Goal: Task Accomplishment & Management: Use online tool/utility

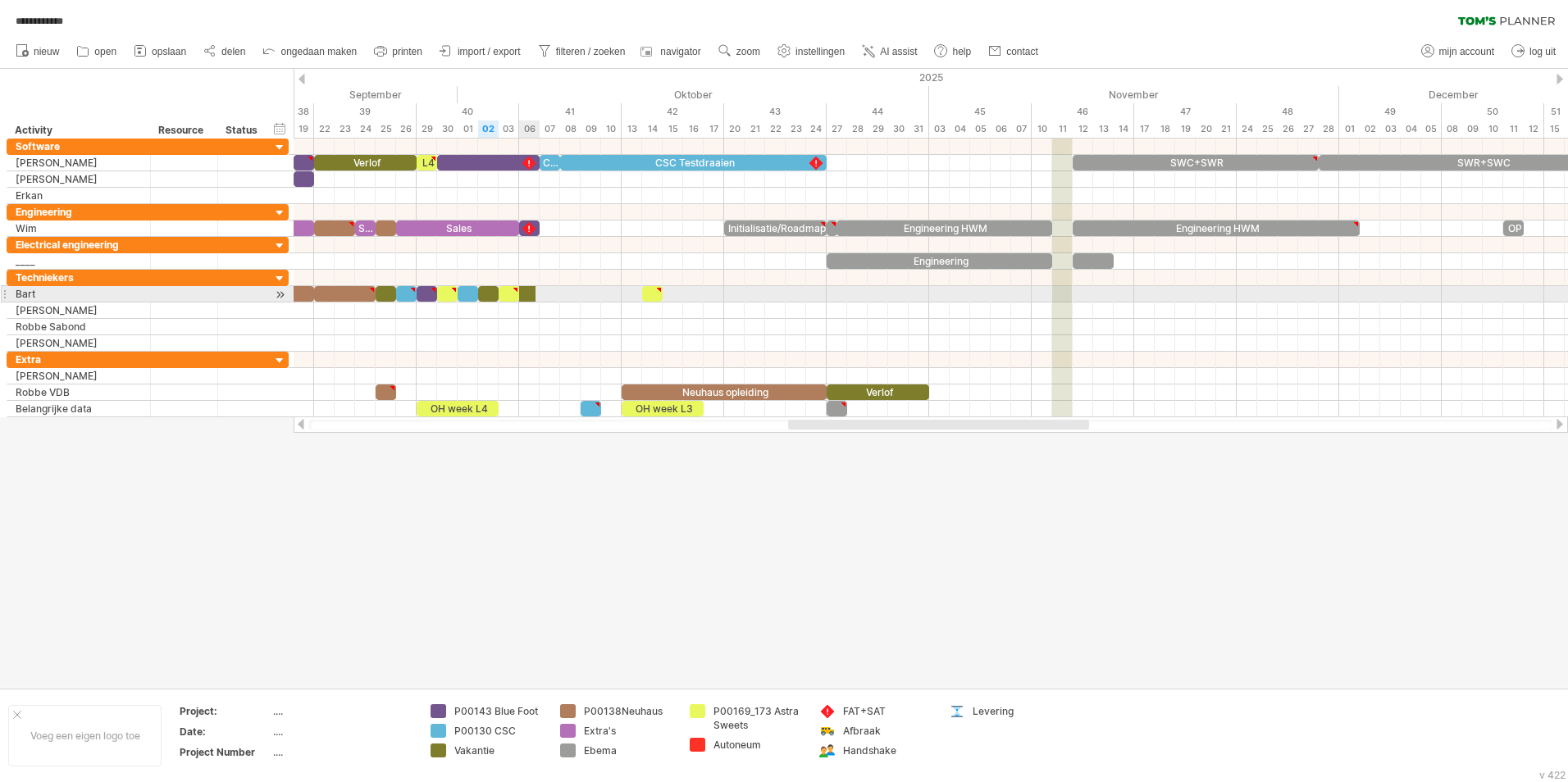
drag, startPoint x: 436, startPoint y: 749, endPoint x: 522, endPoint y: 297, distance: 460.1
click at [522, 297] on div "**********" at bounding box center [784, 391] width 1568 height 782
drag, startPoint x: 528, startPoint y: 294, endPoint x: 541, endPoint y: 293, distance: 12.3
click at [541, 293] on span at bounding box center [539, 294] width 7 height 16
drag, startPoint x: 503, startPoint y: 298, endPoint x: 552, endPoint y: 299, distance: 49.2
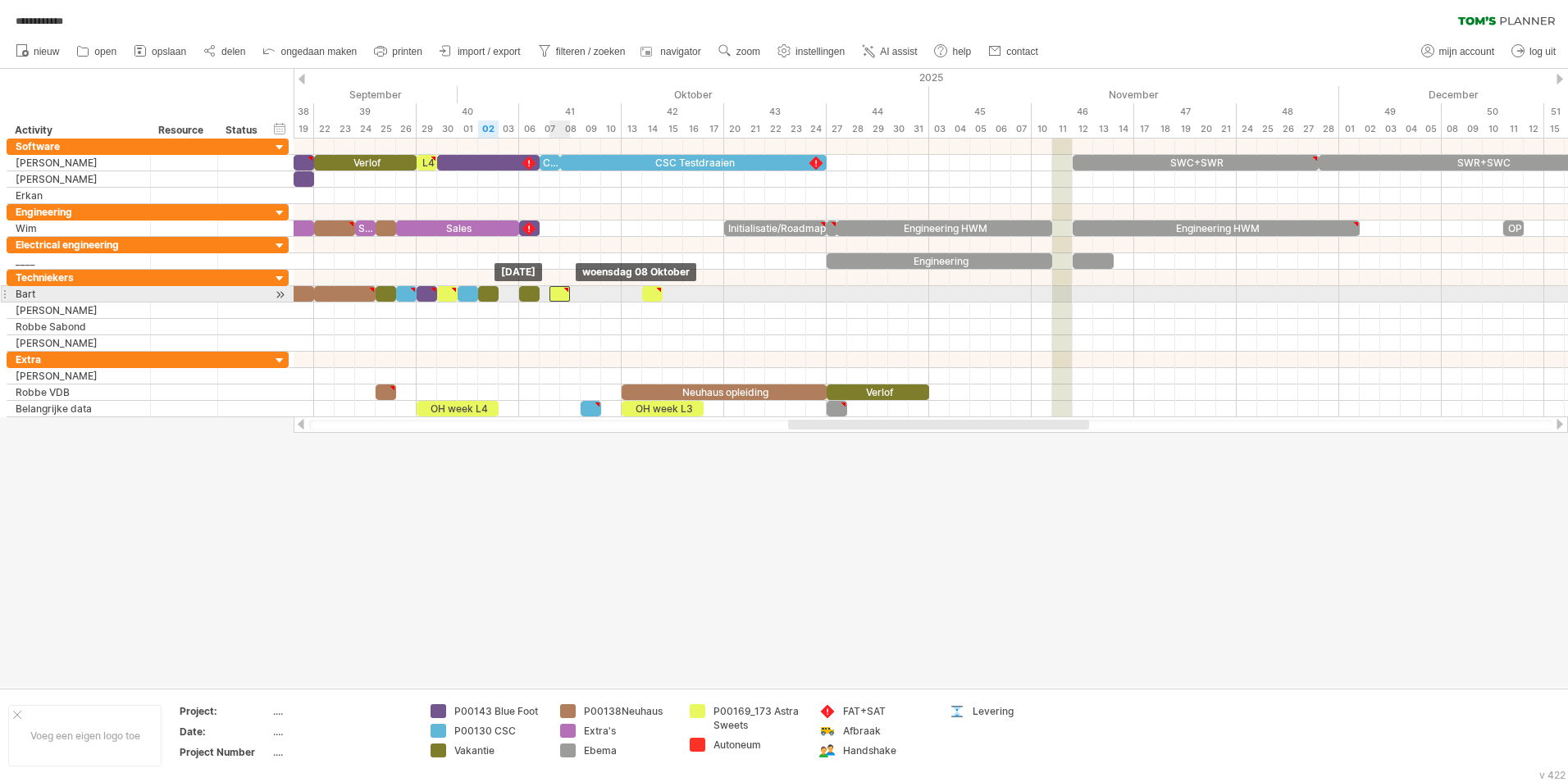
click at [552, 299] on div at bounding box center [560, 294] width 21 height 16
click at [552, 299] on span at bounding box center [549, 294] width 7 height 16
drag, startPoint x: 560, startPoint y: 296, endPoint x: 547, endPoint y: 299, distance: 13.5
click at [547, 299] on div at bounding box center [550, 294] width 21 height 16
drag, startPoint x: 488, startPoint y: 296, endPoint x: 509, endPoint y: 296, distance: 20.5
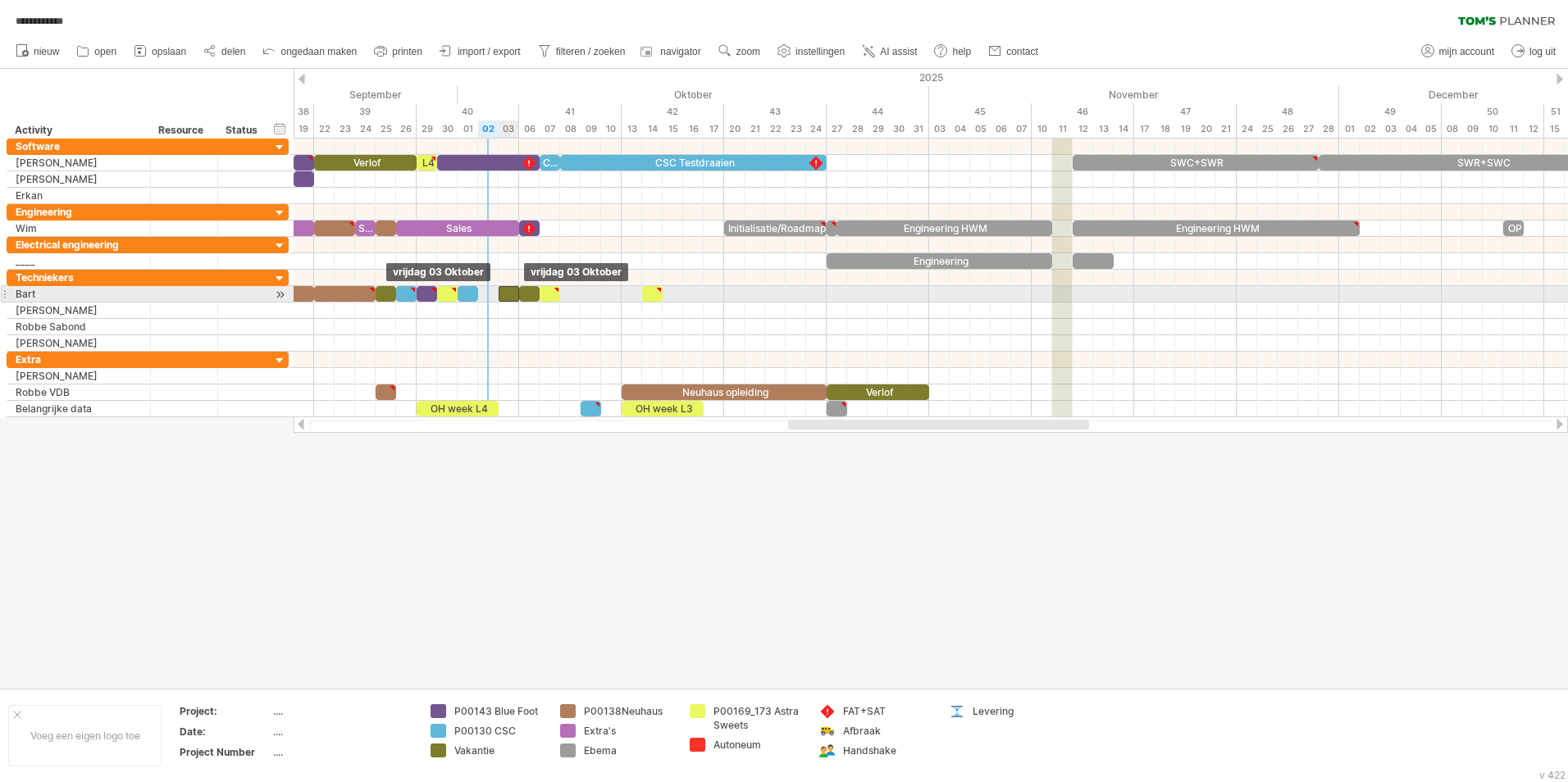
click at [509, 296] on div at bounding box center [509, 294] width 21 height 16
click at [480, 299] on span at bounding box center [478, 294] width 7 height 16
drag, startPoint x: 440, startPoint y: 708, endPoint x: 479, endPoint y: 299, distance: 411.1
click at [479, 299] on div "**********" at bounding box center [784, 391] width 1568 height 782
click at [493, 295] on div at bounding box center [488, 294] width 21 height 16
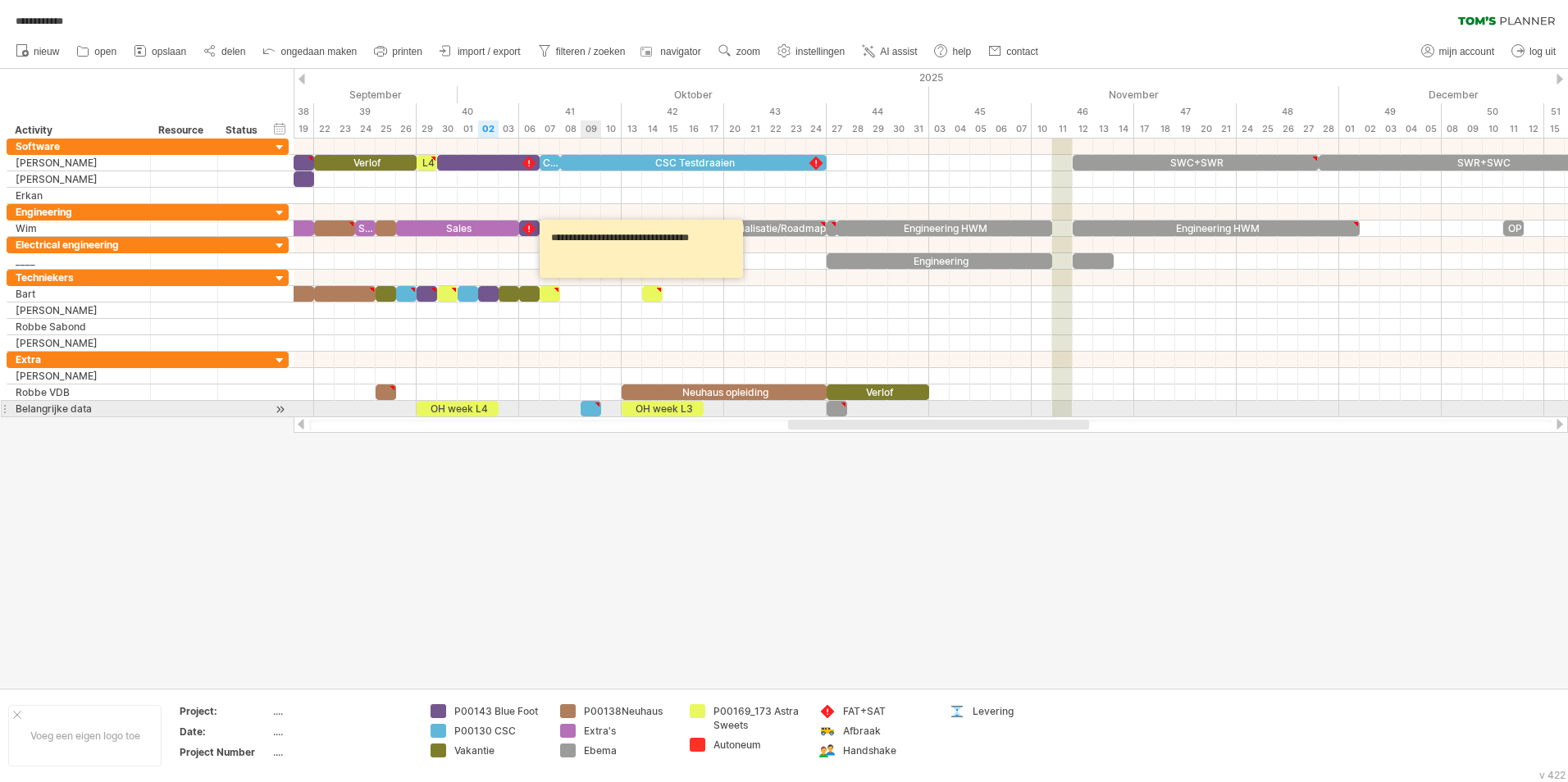
type textarea "*******"
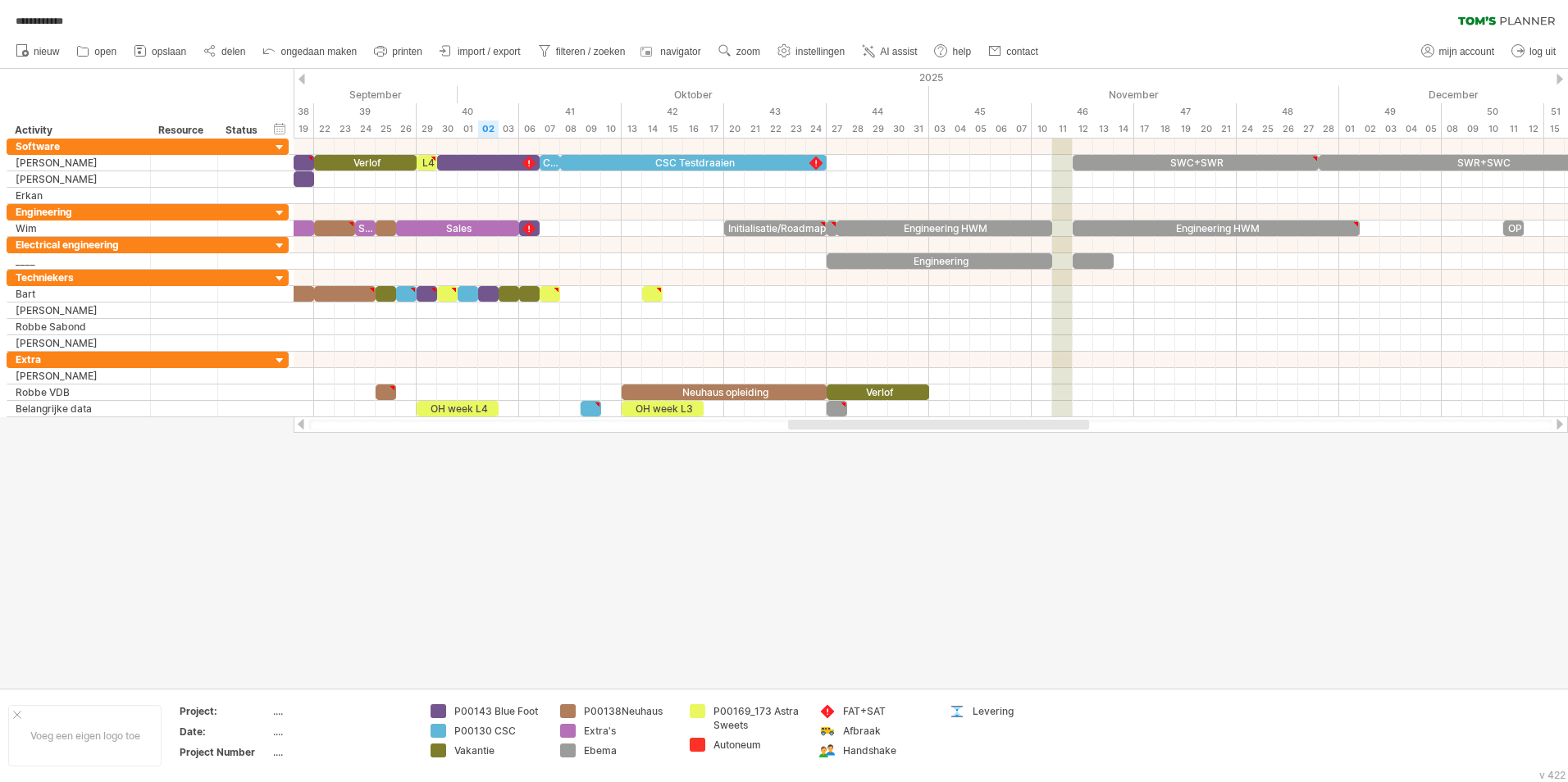
click at [541, 495] on div at bounding box center [784, 378] width 1568 height 619
